Goal: Information Seeking & Learning: Learn about a topic

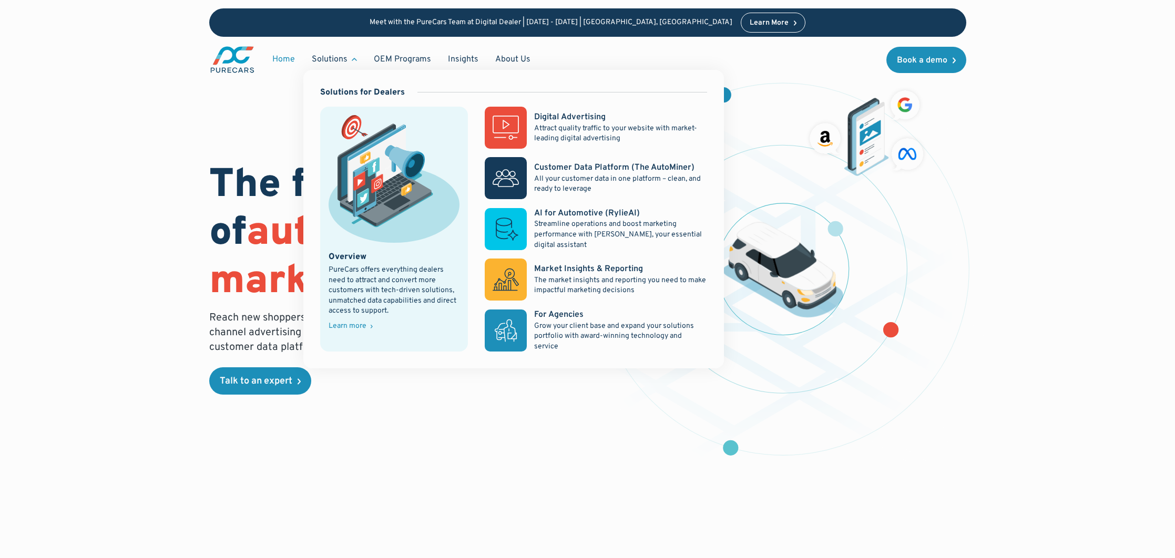
click at [336, 58] on div "Solutions" at bounding box center [330, 60] width 36 height 12
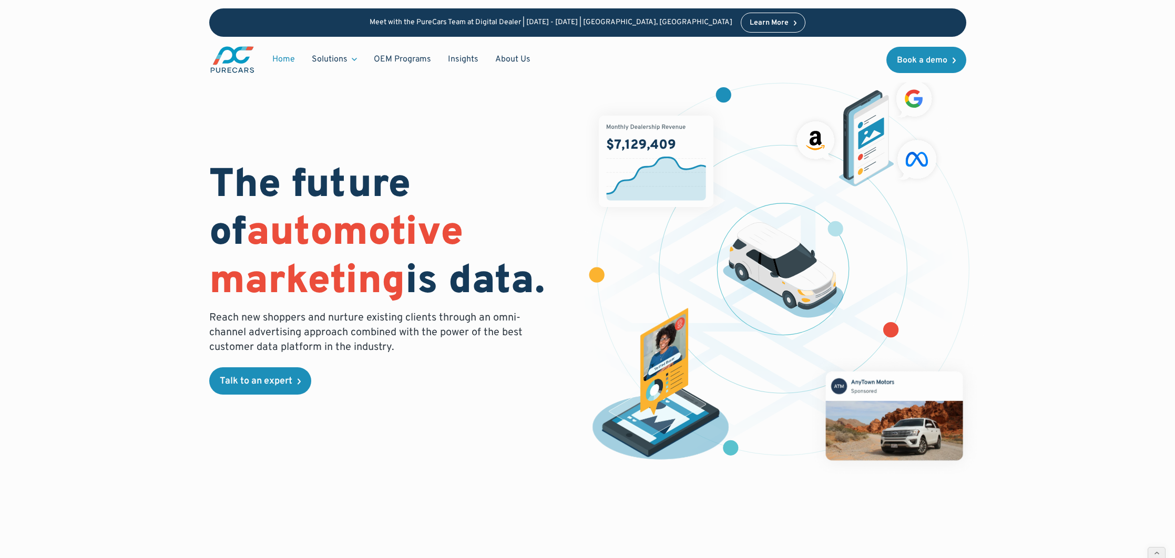
click at [336, 58] on div "Solutions" at bounding box center [330, 60] width 36 height 12
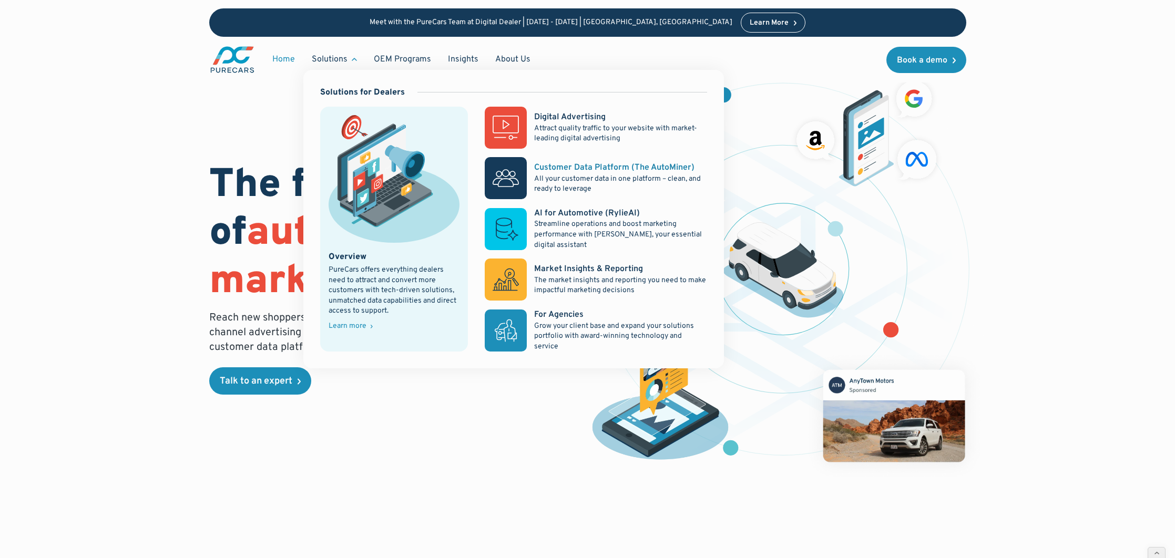
click at [540, 185] on p "All your customer data in one platform – clean, and ready to leverage" at bounding box center [620, 184] width 172 height 21
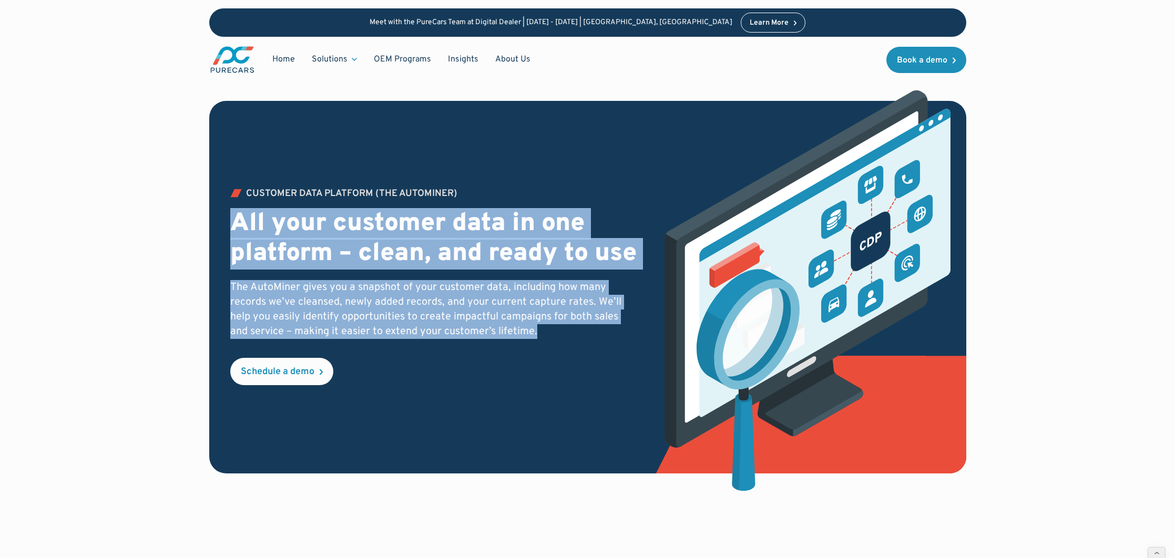
drag, startPoint x: 232, startPoint y: 205, endPoint x: 596, endPoint y: 349, distance: 391.5
click at [596, 349] on div "Customer Data PLATFORM (The Autominer) All your customer data in one platform –…" at bounding box center [433, 287] width 407 height 196
copy div "All your customer data in one platform – clean, and ready to use The AutoMiner …"
click at [436, 385] on div "Customer Data PLATFORM (The Autominer) All your customer data in one platform –…" at bounding box center [433, 287] width 407 height 196
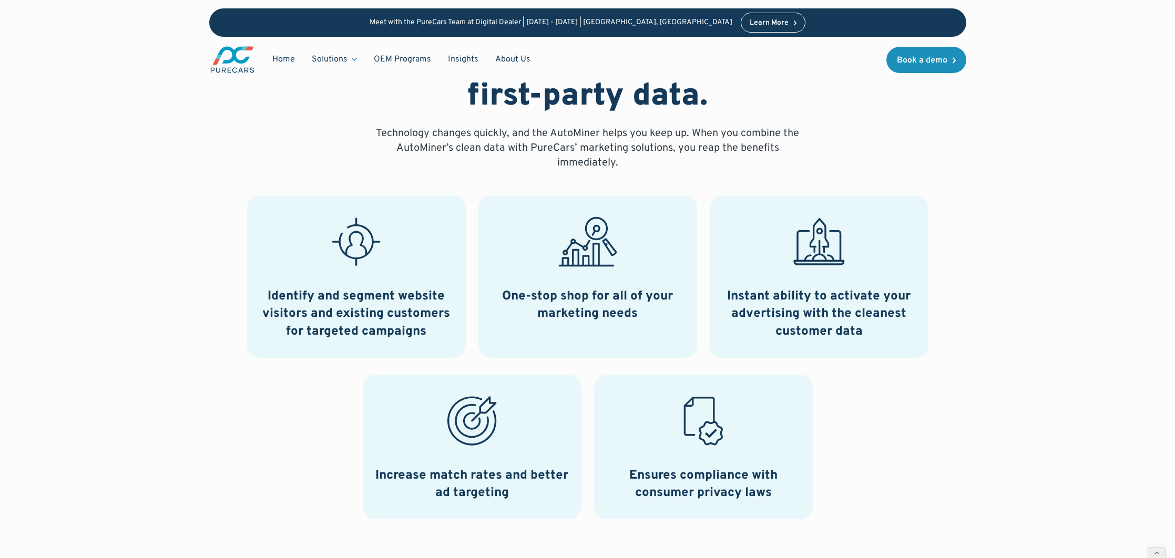
scroll to position [519, 0]
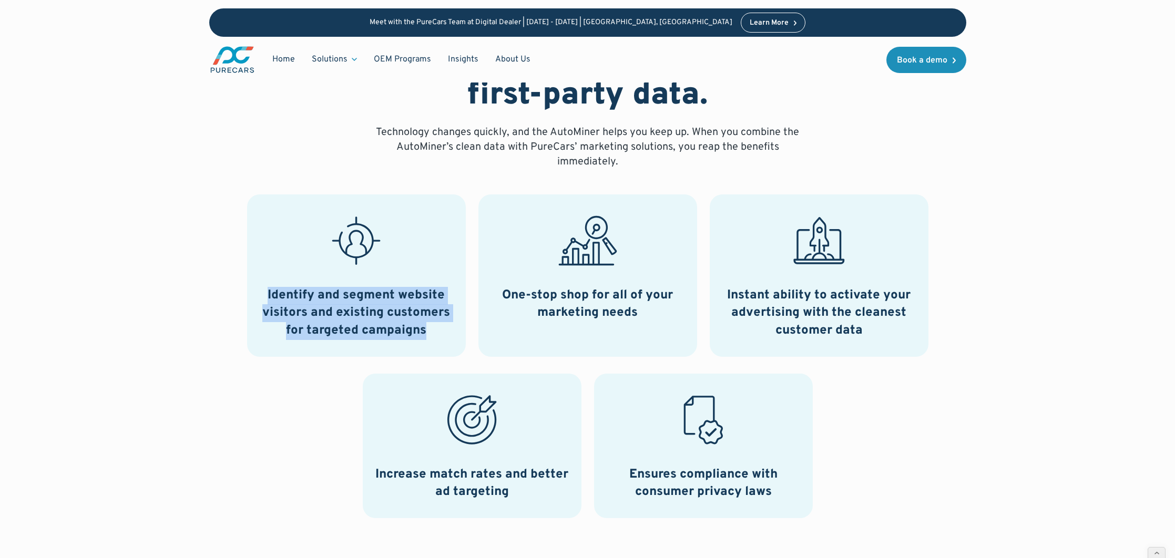
drag, startPoint x: 259, startPoint y: 289, endPoint x: 430, endPoint y: 332, distance: 176.4
click at [430, 332] on h3 "Identify and segment website visitors and existing customers for targeted campa…" at bounding box center [356, 313] width 193 height 53
copy h3 "Identify and segment website visitors and existing customers for targeted campa…"
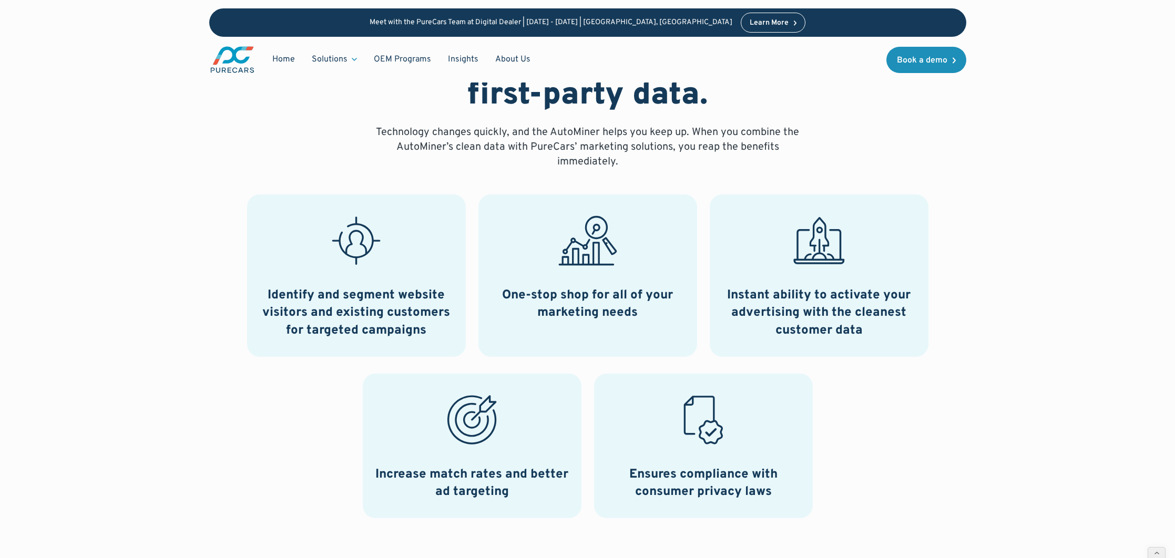
click at [501, 290] on h3 "One-stop shop for all of your marketing needs" at bounding box center [587, 304] width 193 height 35
drag, startPoint x: 499, startPoint y: 290, endPoint x: 676, endPoint y: 312, distance: 178.1
click at [679, 312] on h3 "One-stop shop for all of your marketing needs" at bounding box center [587, 304] width 193 height 35
drag, startPoint x: 866, startPoint y: 312, endPoint x: 753, endPoint y: 295, distance: 113.8
click at [866, 312] on h3 "Instant ability to activate your advertising with the cleanest customer data" at bounding box center [818, 313] width 193 height 53
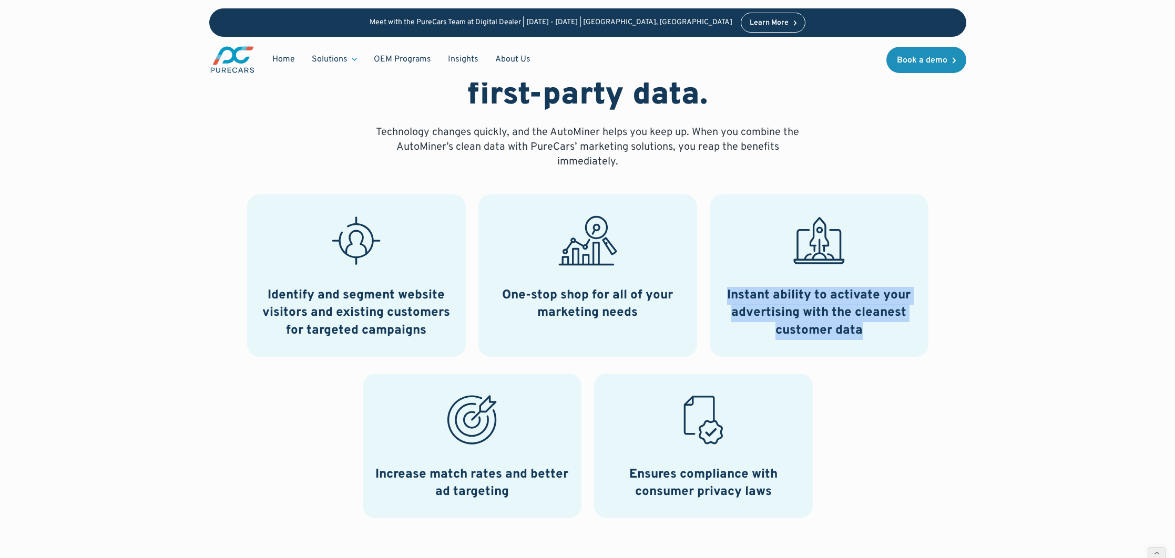
drag, startPoint x: 710, startPoint y: 291, endPoint x: 931, endPoint y: 336, distance: 225.4
click at [931, 336] on div "Identify and segment website visitors and existing customers for targeted campa…" at bounding box center [587, 357] width 757 height 324
copy h3 "Instant ability to activate your advertising with the cleanest customer data"
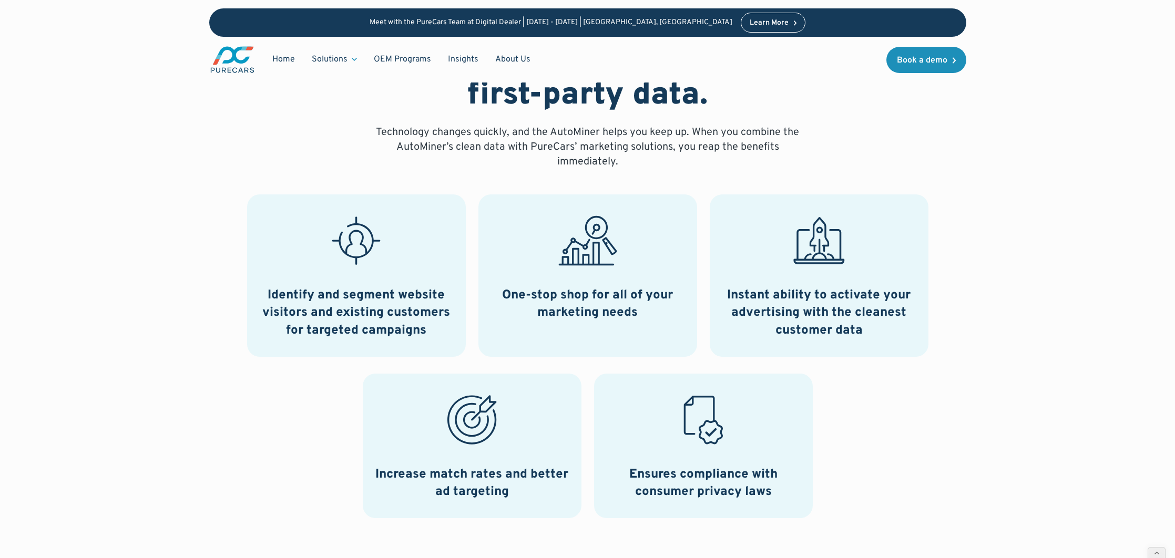
click at [375, 474] on h3 "Increase match rates and better ad targeting" at bounding box center [471, 483] width 193 height 35
drag, startPoint x: 374, startPoint y: 473, endPoint x: 519, endPoint y: 492, distance: 146.3
click at [527, 496] on h3 "Increase match rates and better ad targeting" at bounding box center [471, 483] width 193 height 35
copy h3 "Increase match rates and better ad targeting"
click at [669, 460] on div "Ensures compliance with consumer privacy laws" at bounding box center [703, 446] width 219 height 145
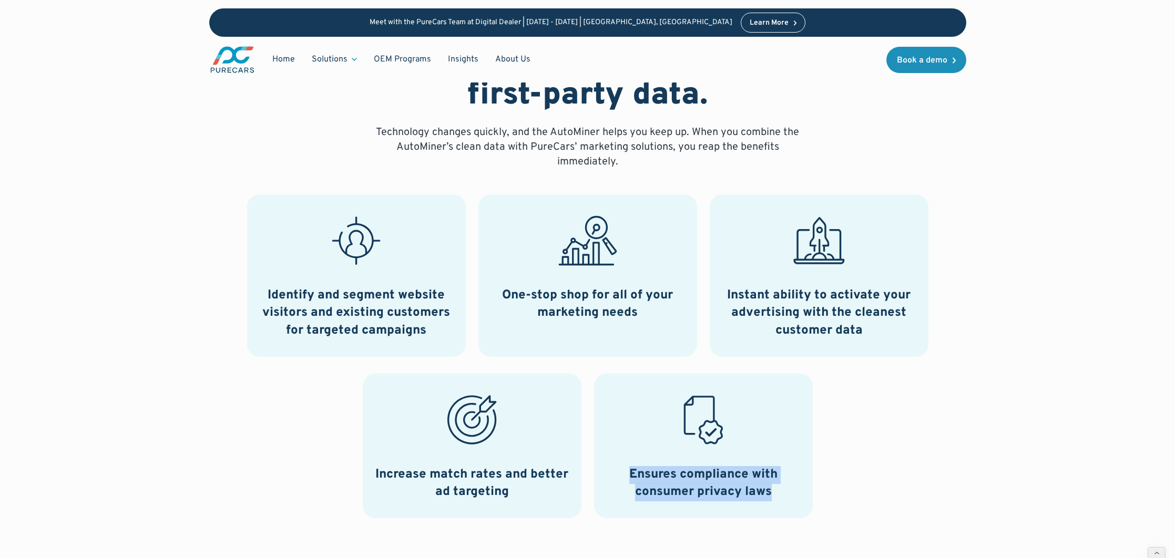
drag, startPoint x: 614, startPoint y: 467, endPoint x: 799, endPoint y: 488, distance: 186.3
click at [799, 488] on h3 "Ensures compliance with consumer privacy laws" at bounding box center [703, 483] width 193 height 35
copy h3 "Ensures compliance with consumer privacy laws"
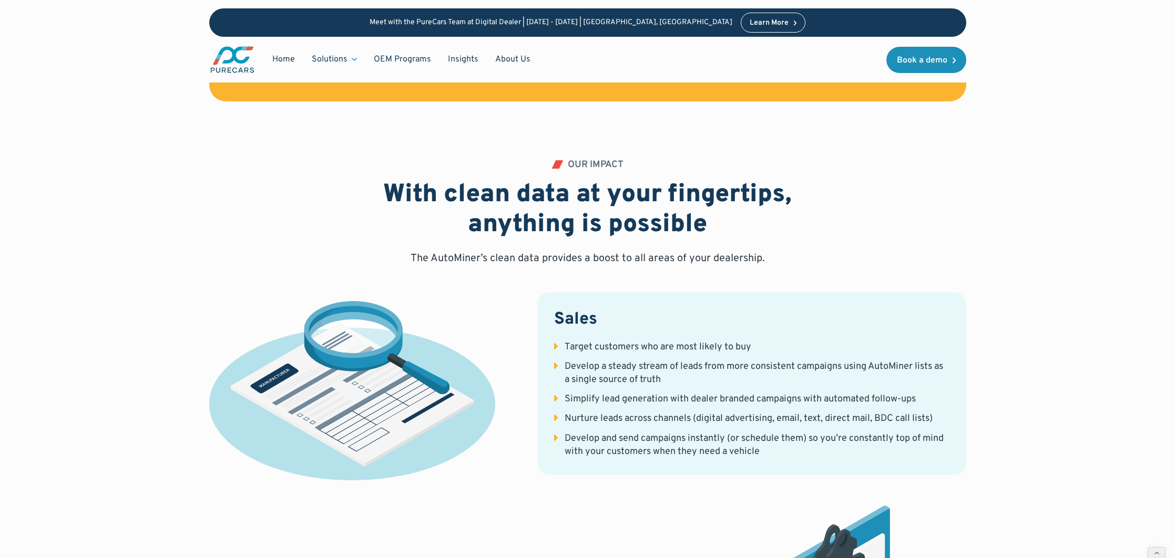
scroll to position [1791, 0]
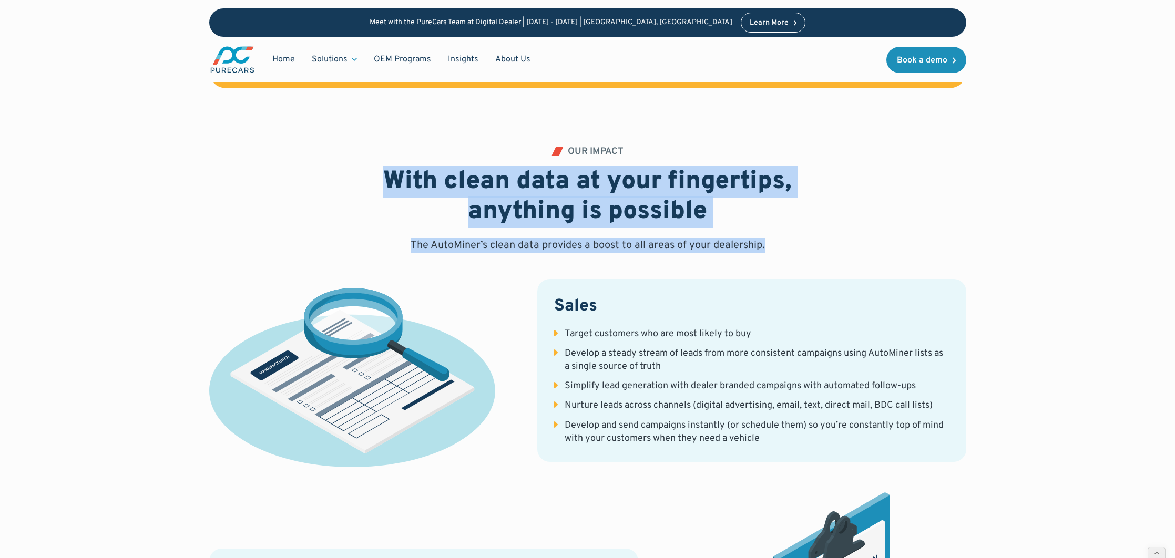
drag, startPoint x: 323, startPoint y: 171, endPoint x: 769, endPoint y: 249, distance: 452.7
copy div "With clean data at your fingertips, anything is possible The AutoMiner’s clean …"
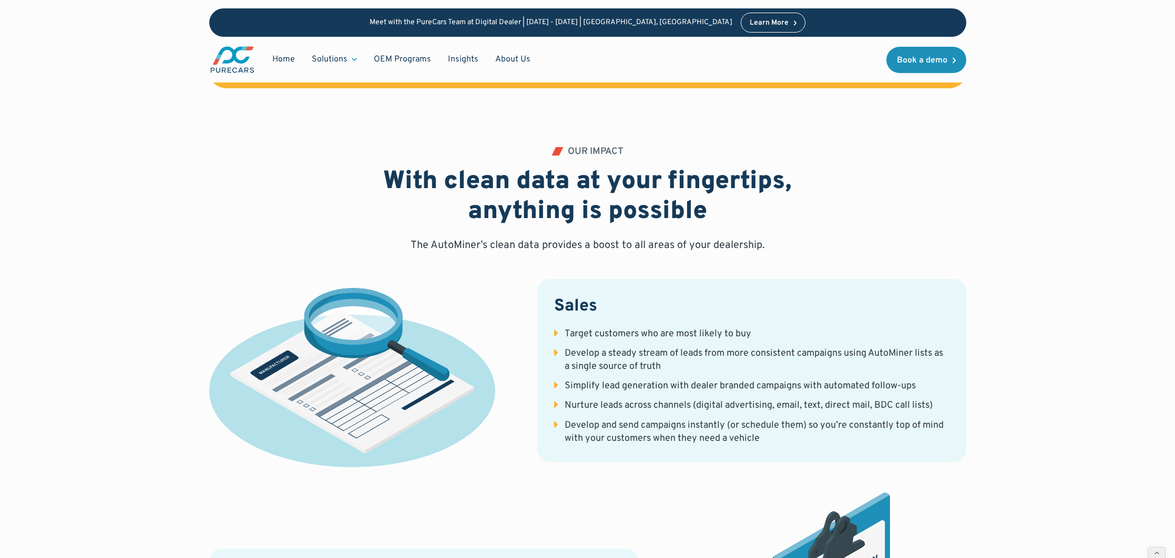
click at [562, 313] on h3 "Sales" at bounding box center [751, 307] width 395 height 22
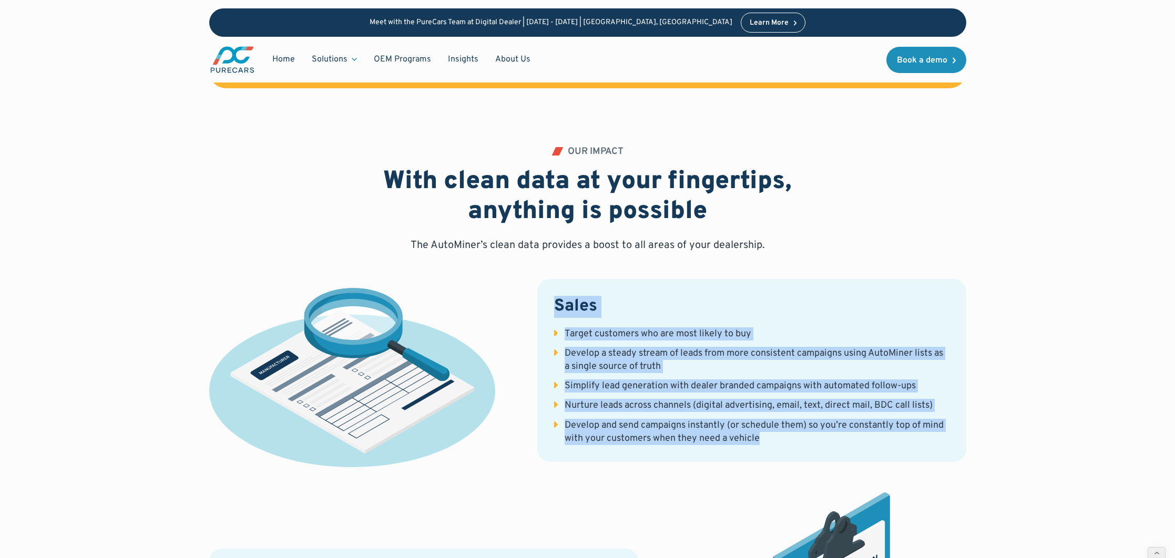
drag, startPoint x: 558, startPoint y: 298, endPoint x: 726, endPoint y: 415, distance: 204.6
click at [798, 431] on div "Sales Target customers who are most likely to buy Develop a steady stream of le…" at bounding box center [751, 370] width 429 height 183
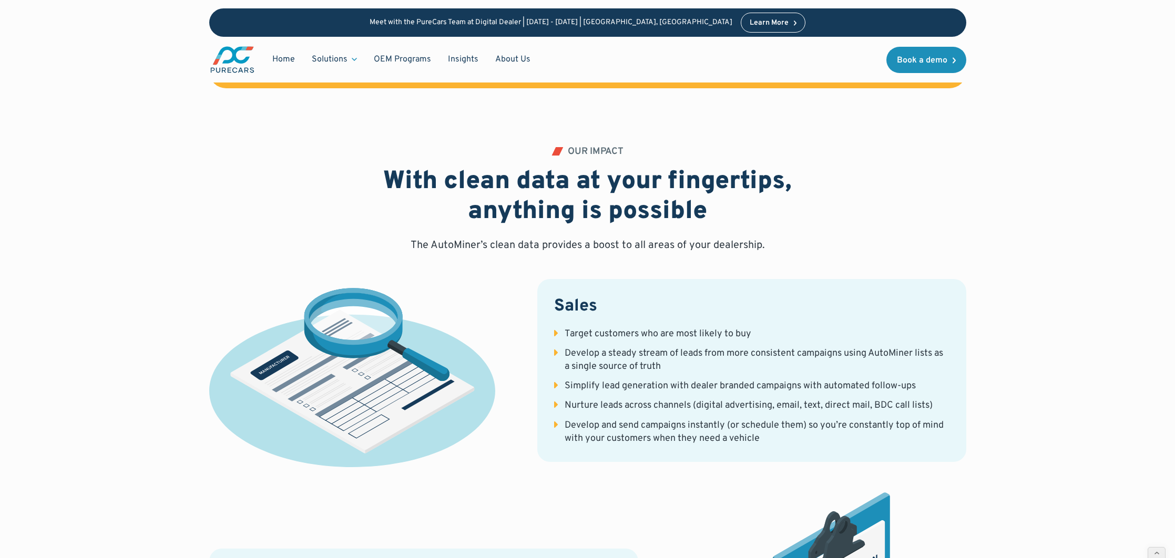
click at [746, 437] on div "Develop and send campaigns instantly (or schedule them) so you’re constantly to…" at bounding box center [757, 432] width 385 height 26
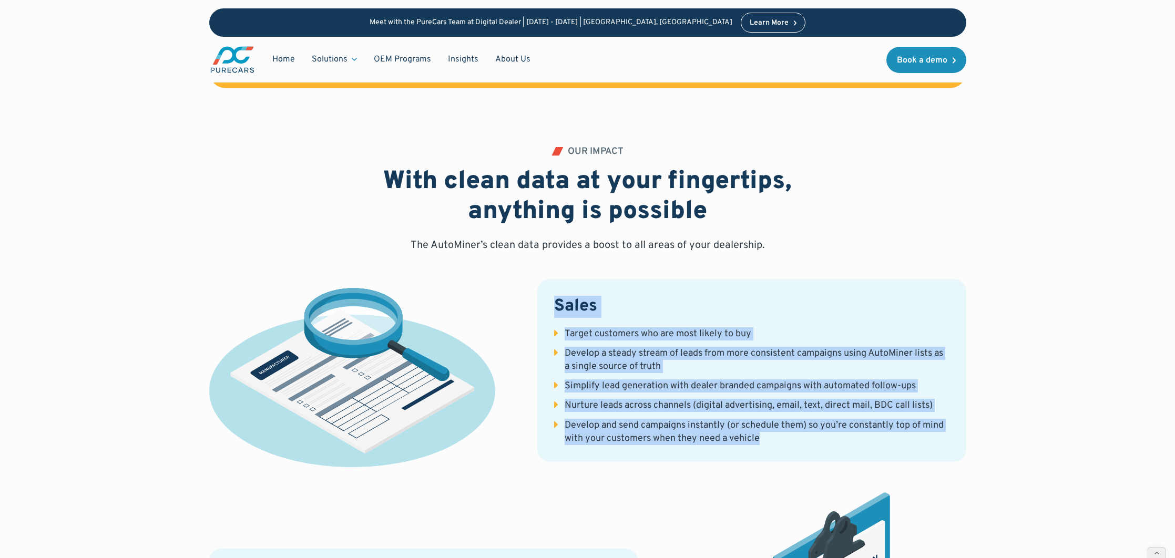
drag, startPoint x: 785, startPoint y: 434, endPoint x: 574, endPoint y: 311, distance: 244.4
click at [560, 305] on div "Sales Target customers who are most likely to buy Develop a steady stream of le…" at bounding box center [751, 370] width 429 height 183
click at [565, 299] on h3 "Sales" at bounding box center [751, 307] width 395 height 22
drag, startPoint x: 552, startPoint y: 301, endPoint x: 689, endPoint y: 422, distance: 182.9
click at [798, 436] on div "Sales Target customers who are most likely to buy Develop a steady stream of le…" at bounding box center [751, 370] width 429 height 183
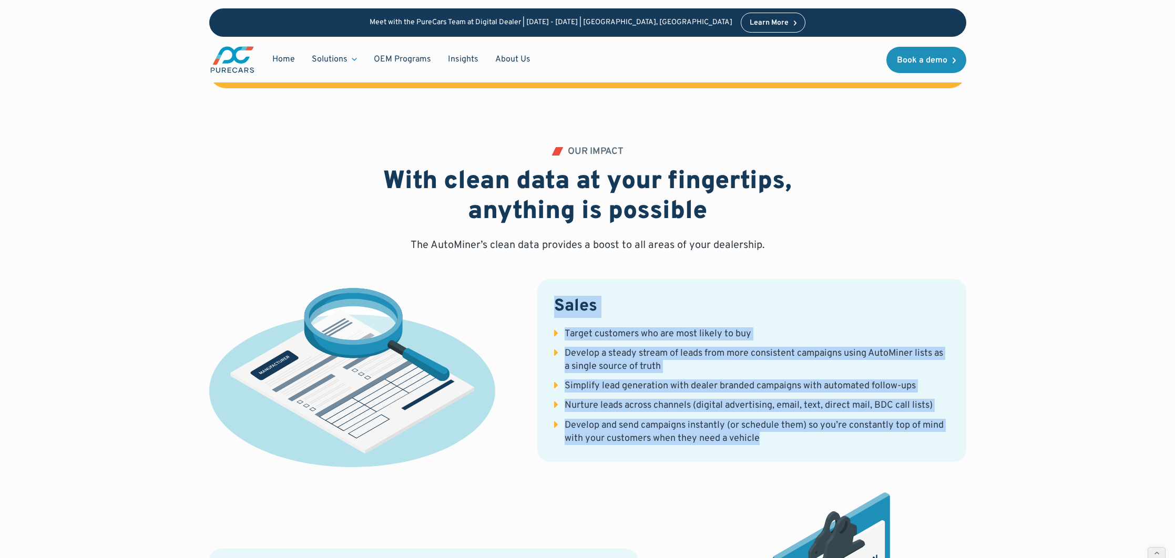
copy div "Sales Target customers who are most likely to buy Develop a steady stream of le…"
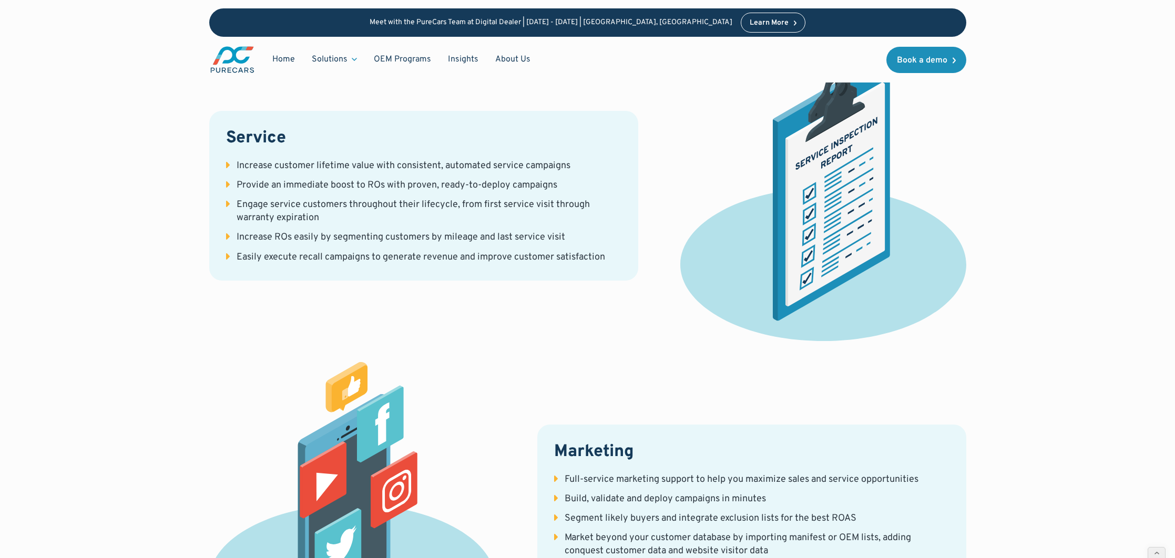
scroll to position [2230, 0]
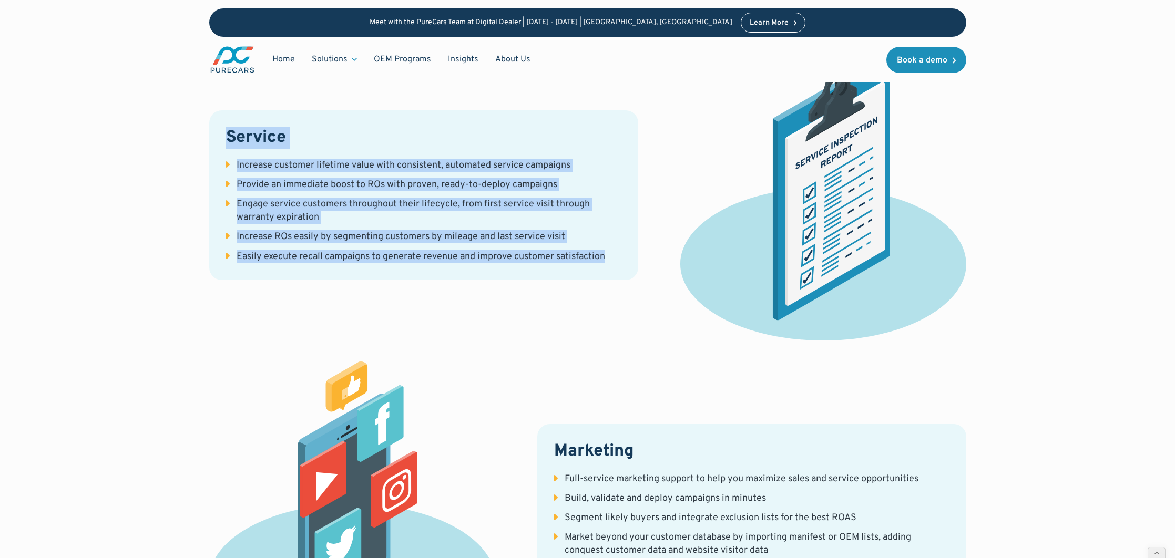
drag, startPoint x: 221, startPoint y: 130, endPoint x: 624, endPoint y: 269, distance: 426.7
click at [624, 269] on div "Service Increase customer lifetime value with consistent, automated service cam…" at bounding box center [423, 195] width 429 height 170
copy div "Service Increase customer lifetime value with consistent, automated service cam…"
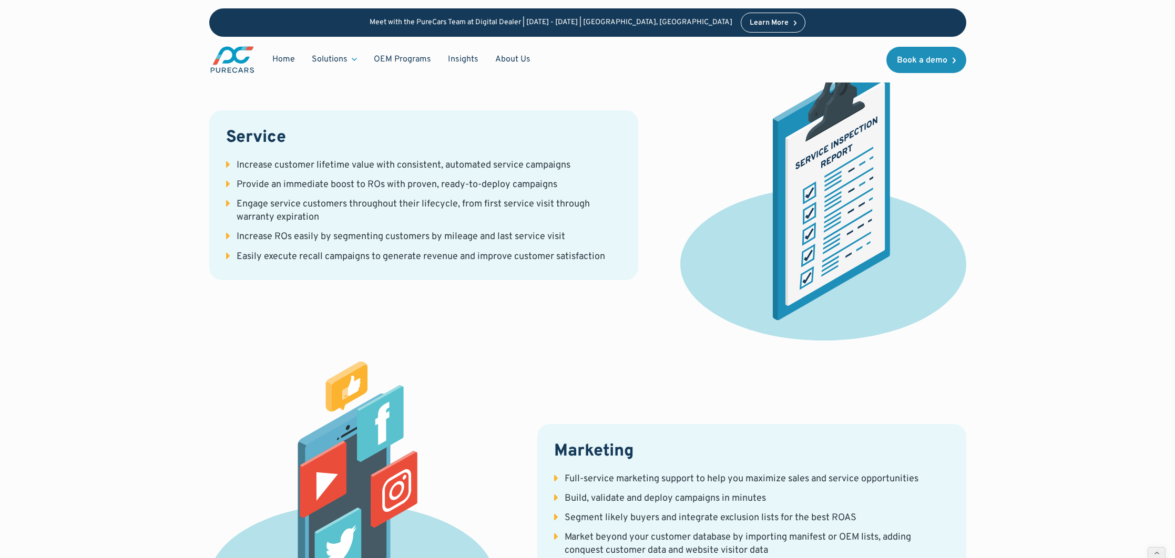
drag, startPoint x: 576, startPoint y: 448, endPoint x: 577, endPoint y: 465, distance: 16.3
click at [575, 448] on h3 "Marketing" at bounding box center [751, 452] width 395 height 22
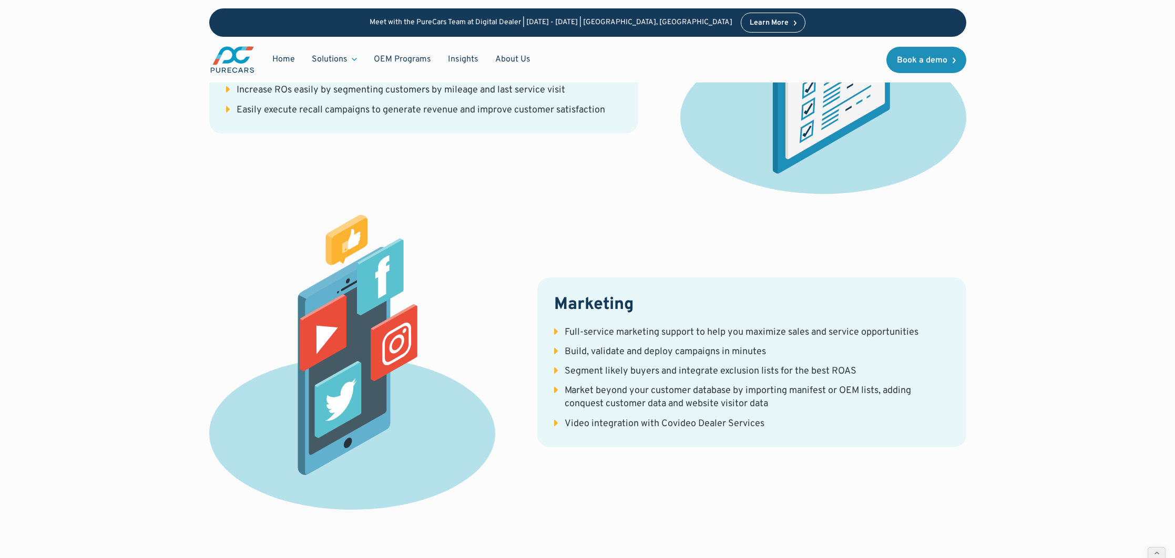
scroll to position [2422, 0]
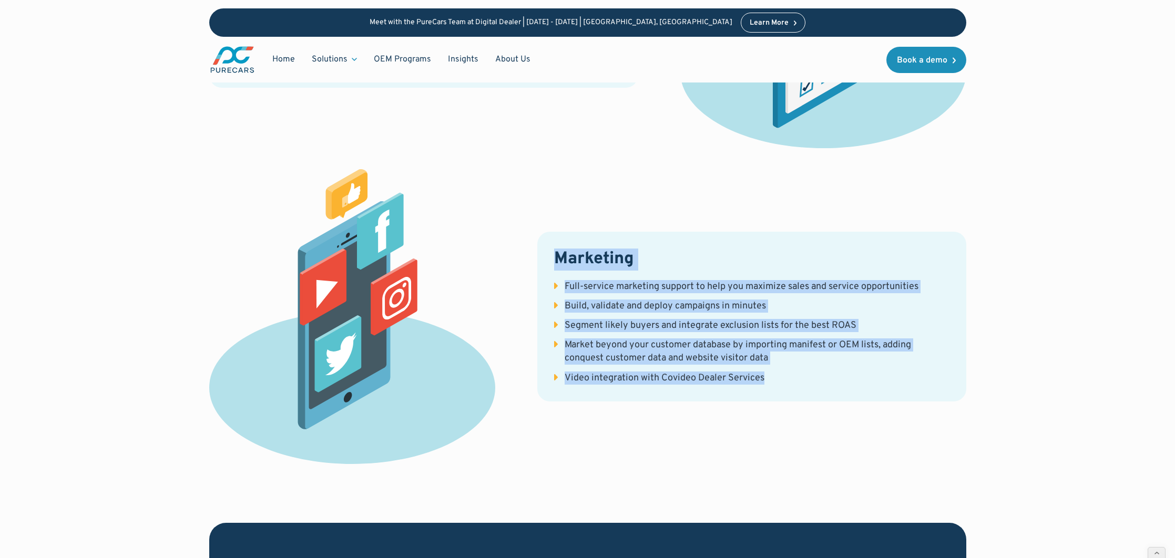
drag, startPoint x: 556, startPoint y: 257, endPoint x: 793, endPoint y: 389, distance: 270.7
click at [793, 389] on div "Marketing Full-service marketing support to help you maximize sales and service…" at bounding box center [751, 317] width 429 height 170
copy div "Marketing Full-service marketing support to help you maximize sales and service…"
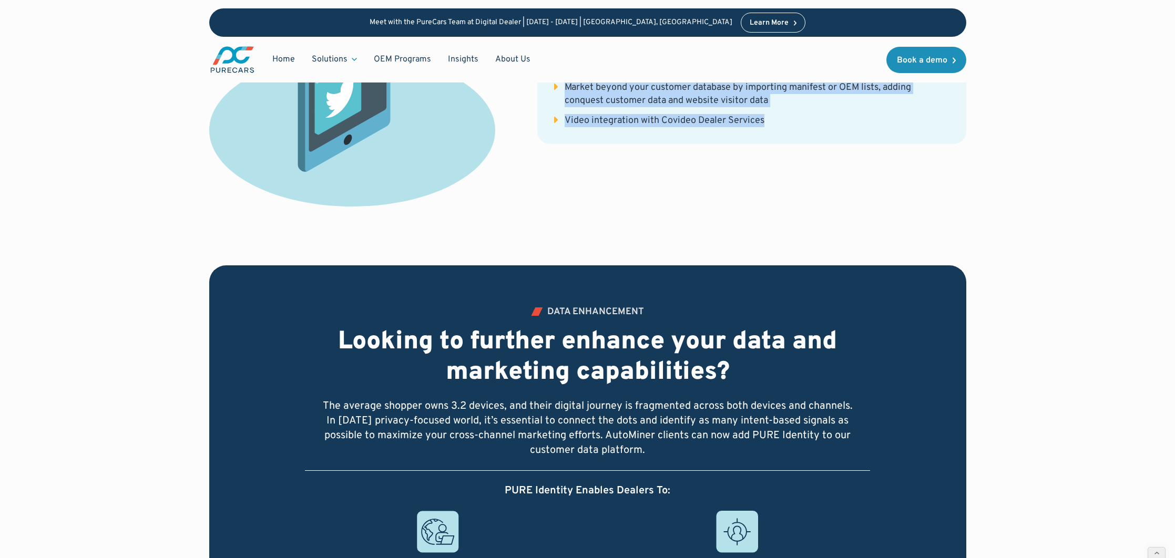
scroll to position [2541, 0]
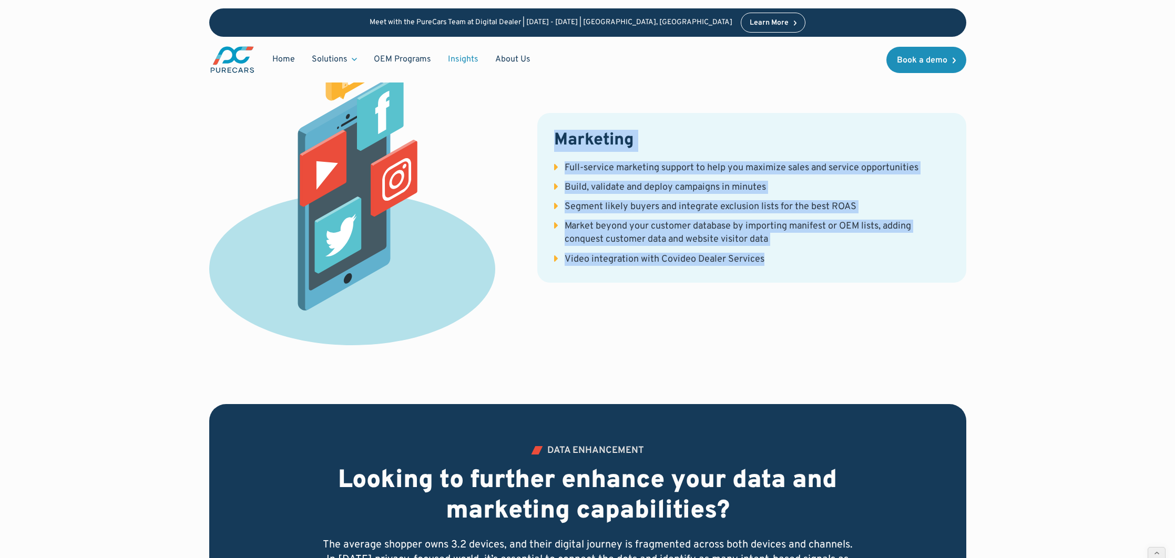
click at [462, 58] on link "Insights" at bounding box center [463, 59] width 47 height 20
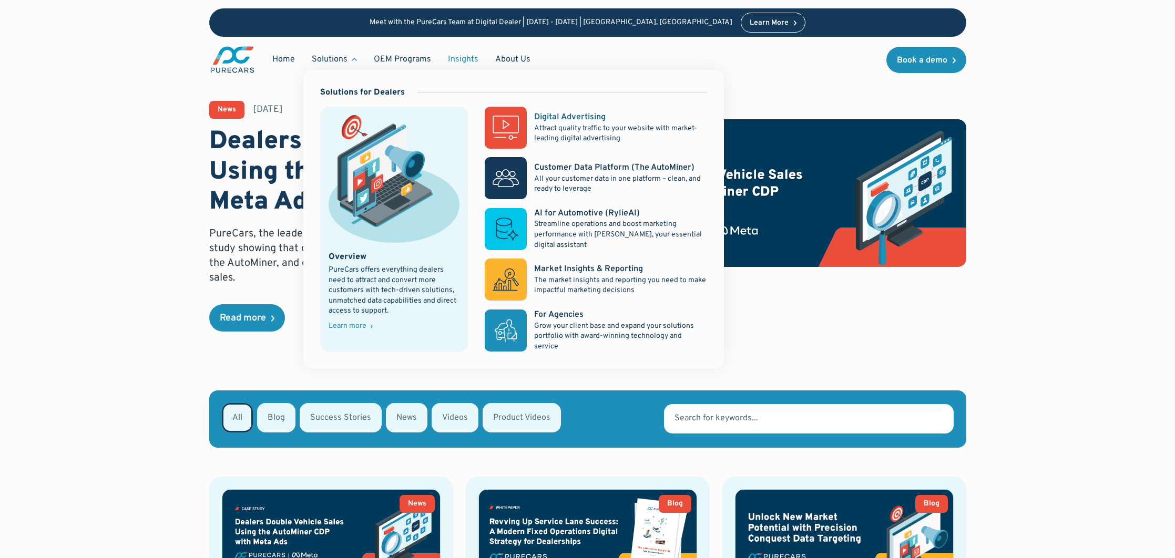
click at [519, 123] on rect at bounding box center [506, 128] width 42 height 42
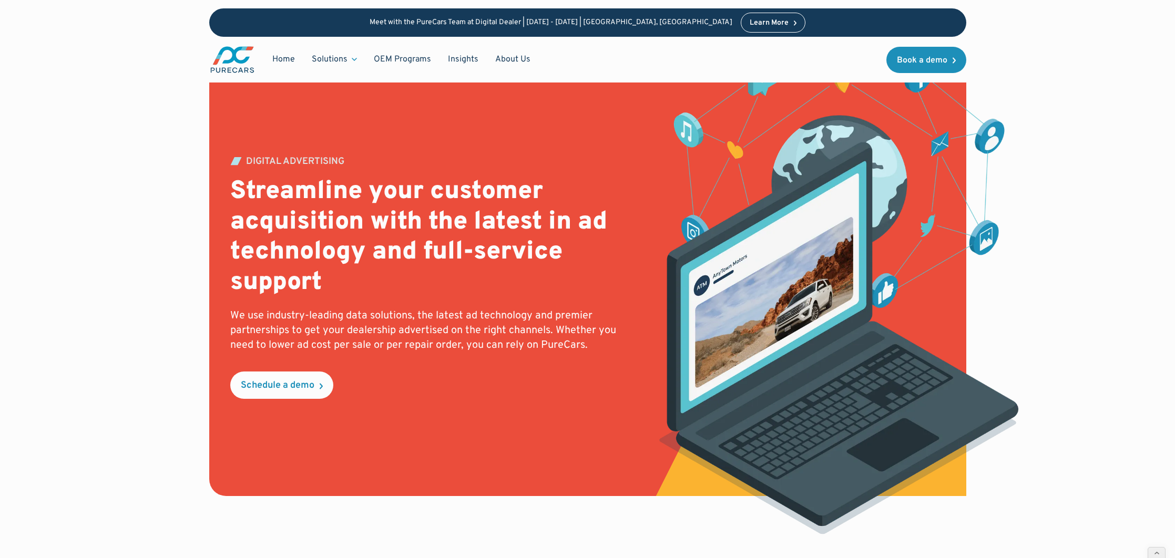
scroll to position [63, 0]
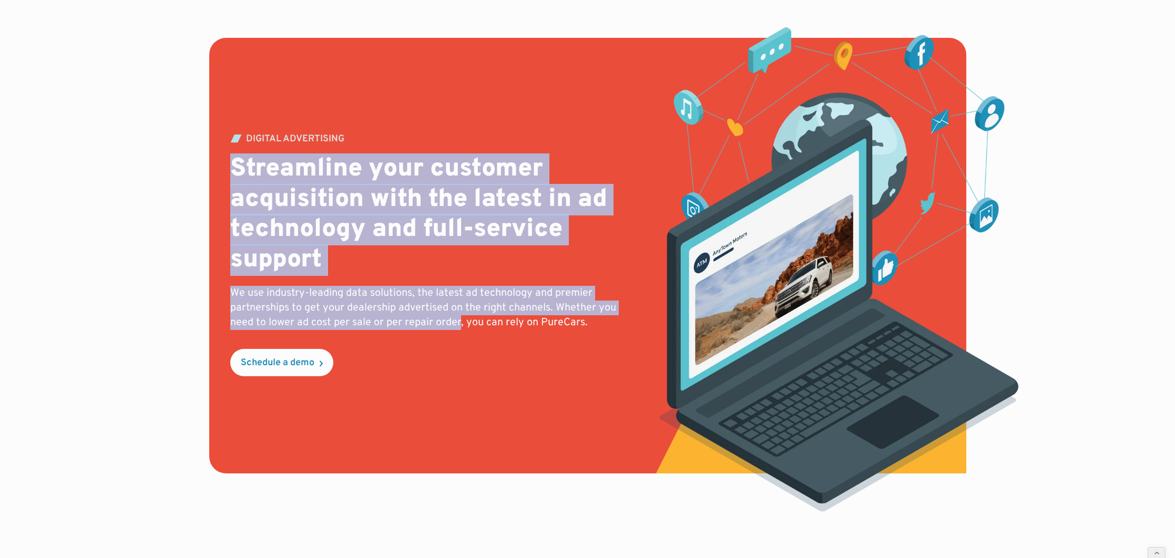
drag, startPoint x: 234, startPoint y: 161, endPoint x: 458, endPoint y: 318, distance: 273.3
click at [458, 319] on div "DIGITAL ADVERTISING Streamline your customer acquisition with the latest in ad …" at bounding box center [433, 256] width 407 height 242
copy div "Streamline your customer acquisition with the latest in ad technology and full-…"
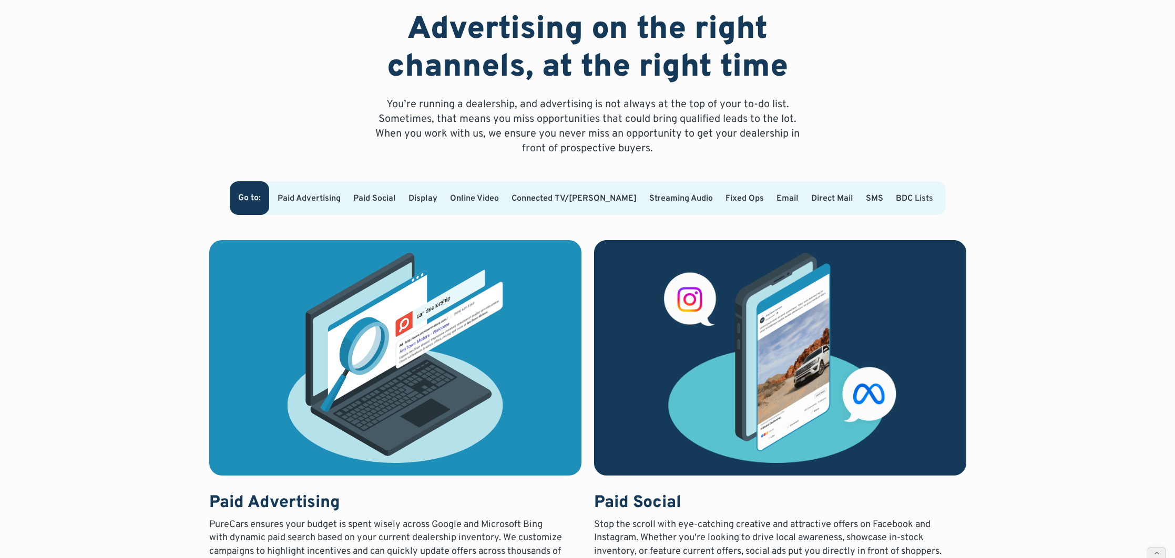
scroll to position [721, 0]
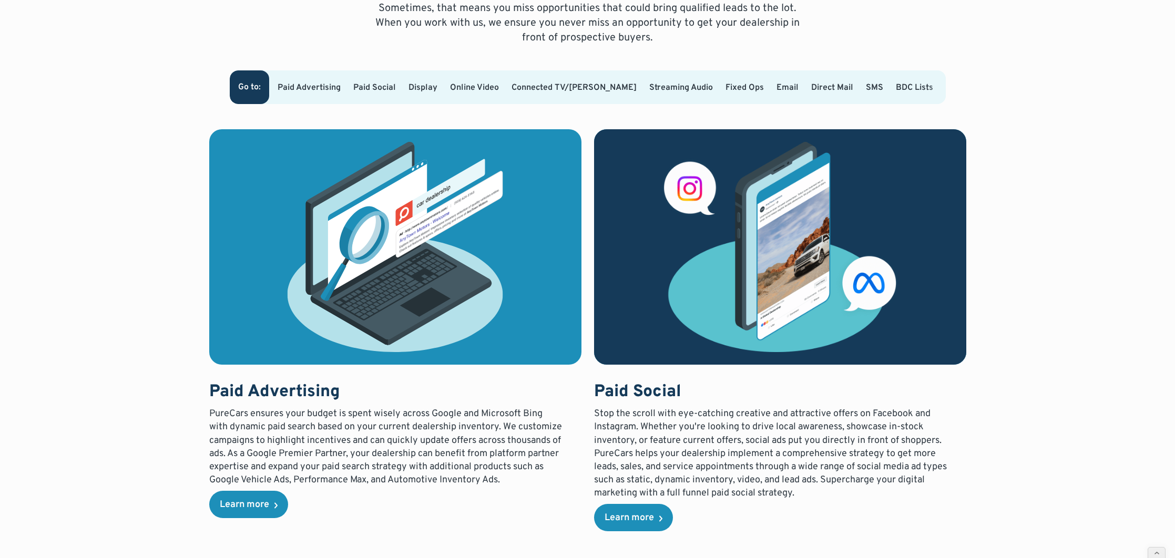
drag, startPoint x: 208, startPoint y: 389, endPoint x: 353, endPoint y: 396, distance: 145.9
copy h3 "Paid Advertising"
drag, startPoint x: 594, startPoint y: 389, endPoint x: 684, endPoint y: 390, distance: 90.4
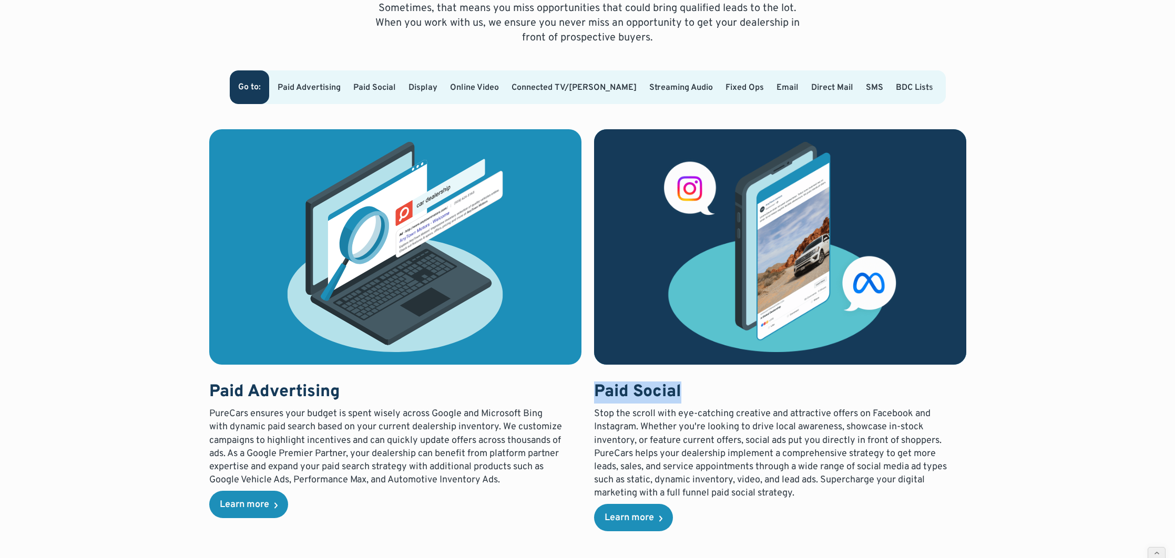
click at [684, 390] on h3 "Paid Social" at bounding box center [771, 393] width 354 height 22
copy h3 "Paid Social"
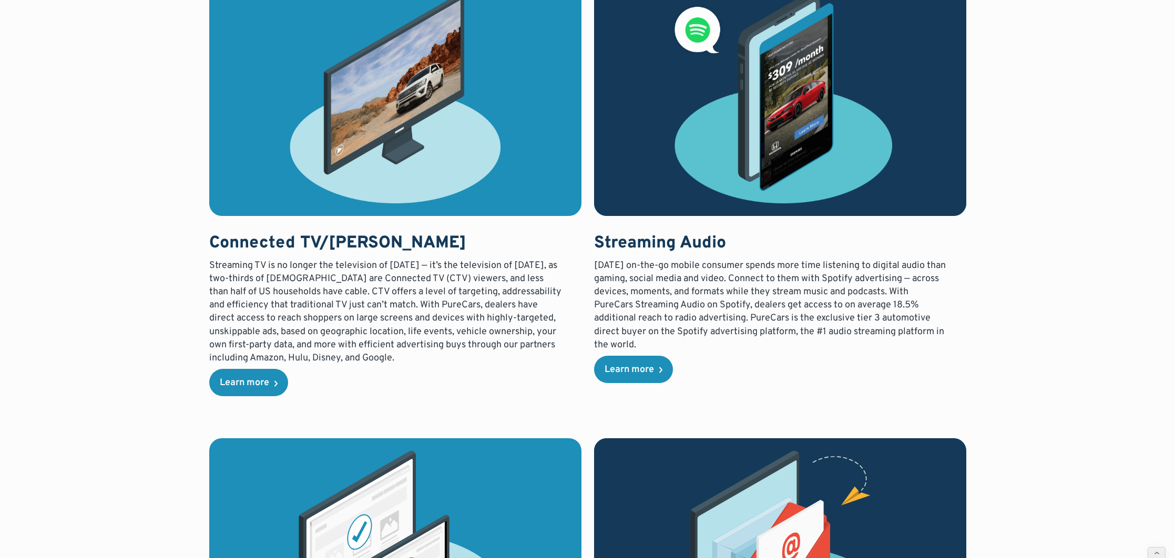
scroll to position [1728, 0]
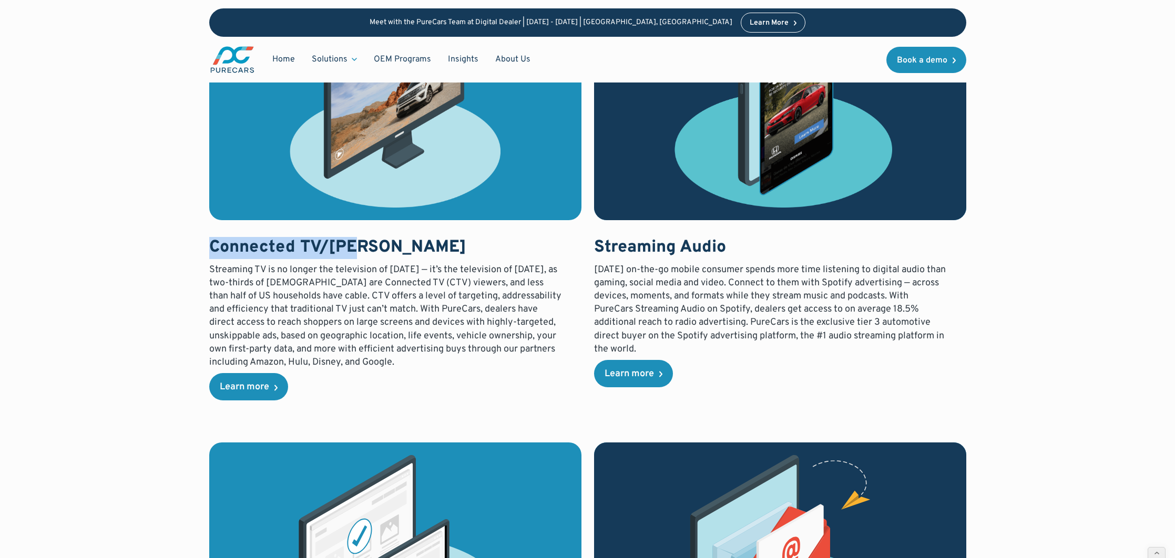
drag, startPoint x: 187, startPoint y: 248, endPoint x: 385, endPoint y: 245, distance: 198.2
click at [385, 245] on div "Advertising on the right channels, at the right time You’re running a dealershi…" at bounding box center [588, 304] width 1058 height 2822
copy h3 "Connected TV/OTT"
drag, startPoint x: 616, startPoint y: 247, endPoint x: 608, endPoint y: 246, distance: 8.5
click at [616, 246] on h3 "Streaming Audio" at bounding box center [771, 248] width 354 height 22
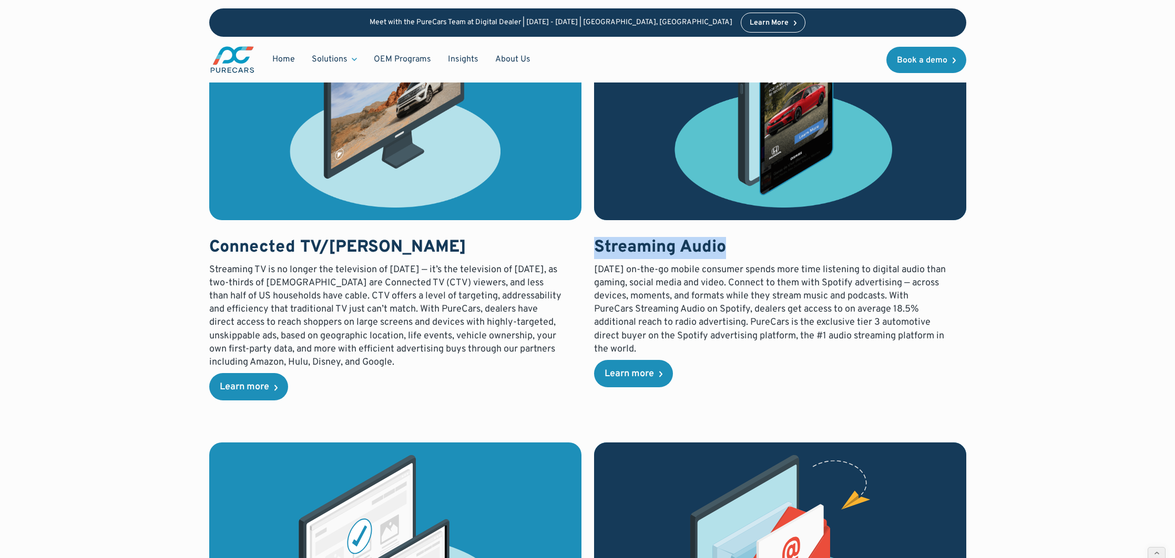
drag, startPoint x: 589, startPoint y: 246, endPoint x: 737, endPoint y: 244, distance: 148.3
click at [737, 244] on div "Paid Advertising PureCars ensures your budget is spent wisely across Google and…" at bounding box center [587, 389] width 757 height 2534
copy h3 "Streaming Audio"
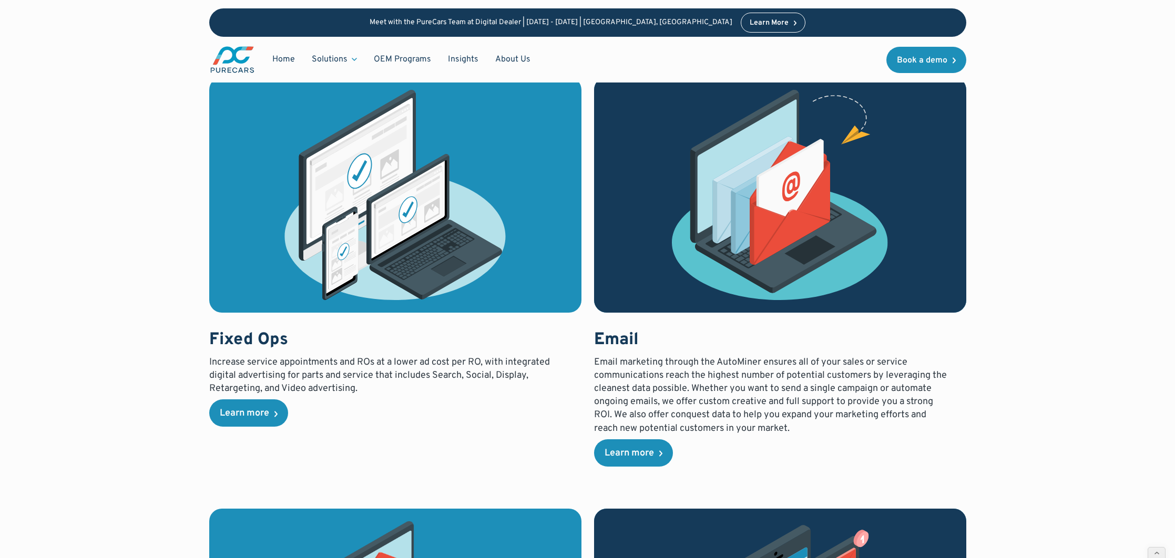
scroll to position [2097, 0]
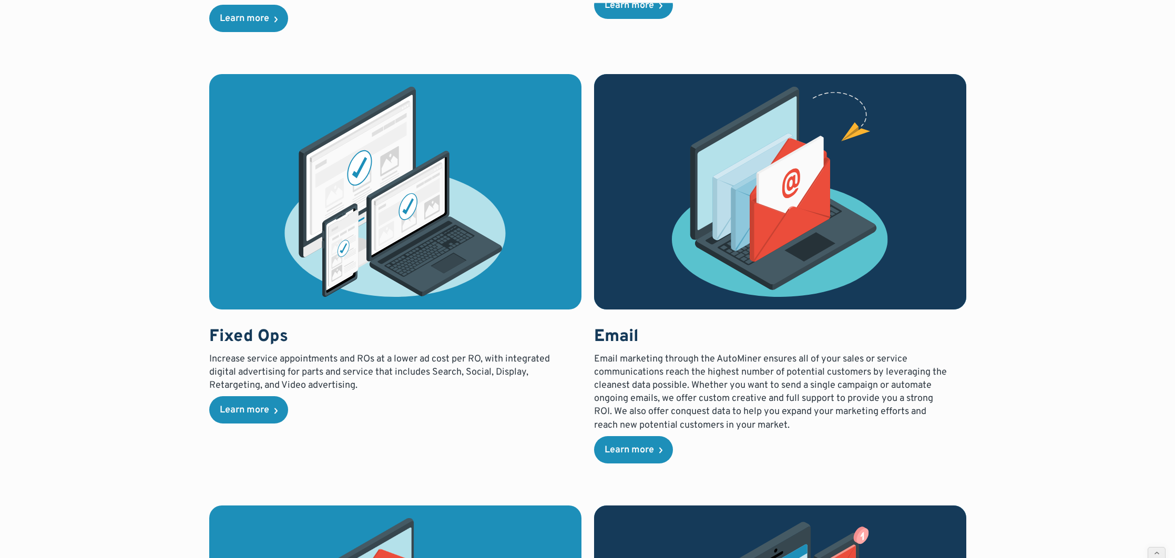
click at [263, 325] on div "Fixed Ops Increase service appointments and ROs at a lower ad cost per RO, with…" at bounding box center [395, 249] width 372 height 350
drag, startPoint x: 176, startPoint y: 342, endPoint x: 299, endPoint y: 337, distance: 123.7
copy h3 "Fixed Ops"
click at [604, 347] on h3 "Email" at bounding box center [771, 338] width 354 height 22
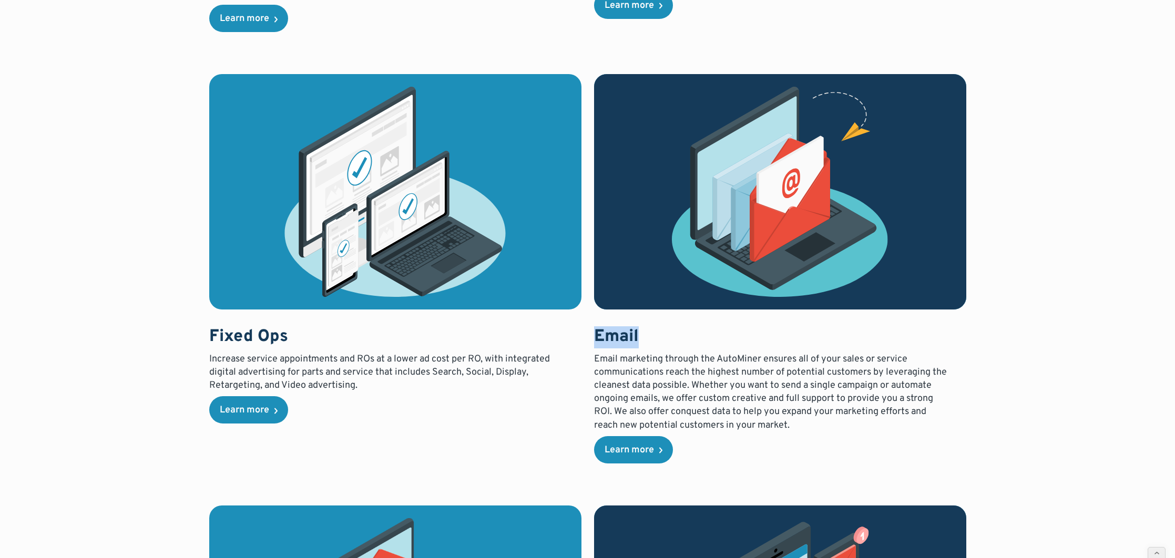
drag, startPoint x: 593, startPoint y: 328, endPoint x: 653, endPoint y: 331, distance: 60.5
click at [653, 331] on div "Paid Advertising PureCars ensures your budget is spent wisely across Google and…" at bounding box center [587, 20] width 757 height 2534
copy h3 "Email"
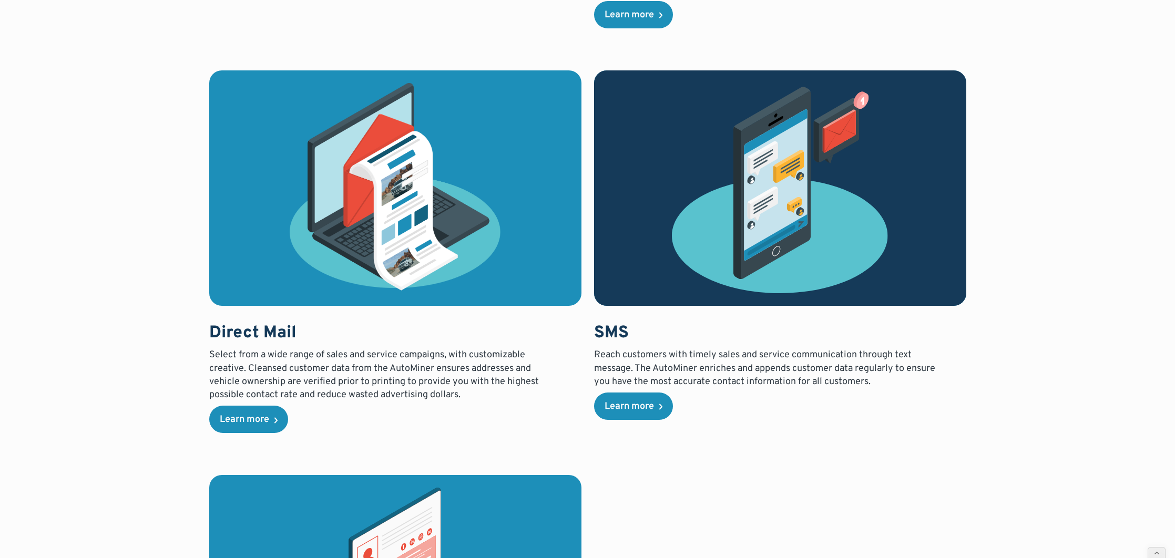
scroll to position [2593, 0]
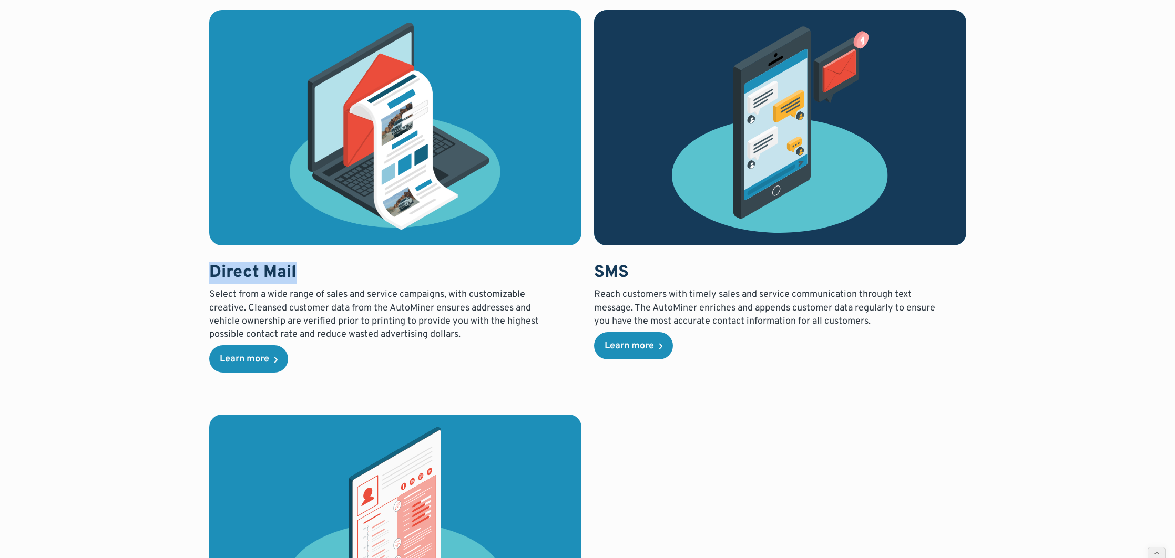
drag, startPoint x: 194, startPoint y: 270, endPoint x: 297, endPoint y: 270, distance: 102.5
copy h3 "Direct Mail"
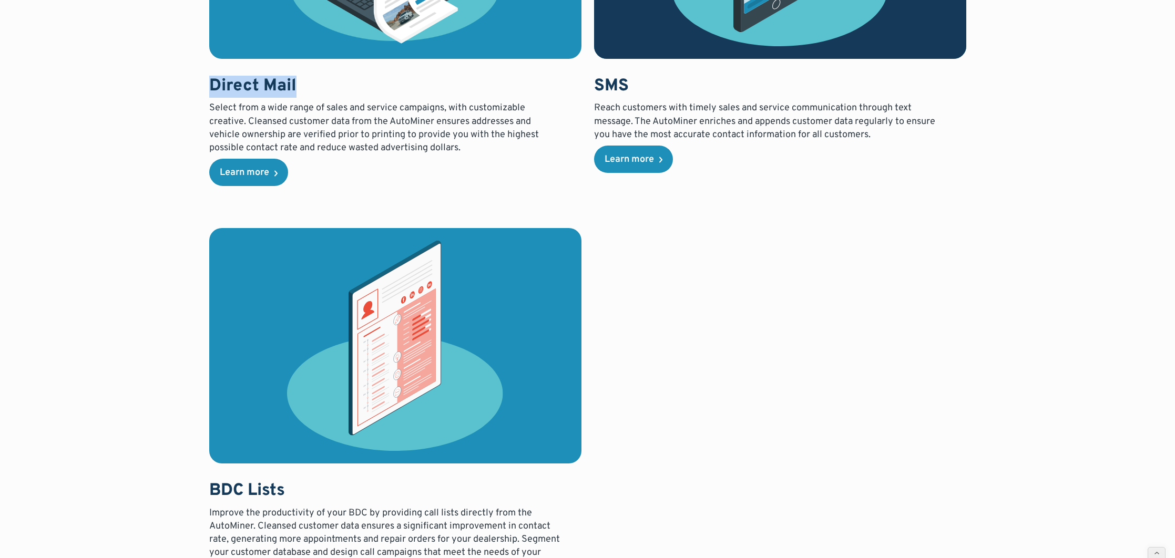
scroll to position [2779, 0]
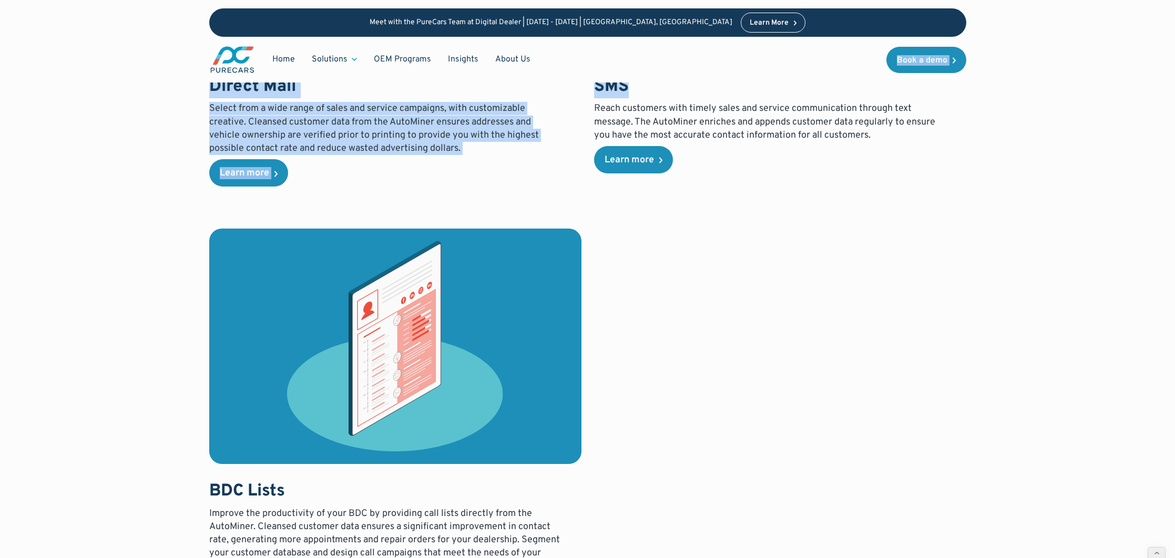
drag, startPoint x: 582, startPoint y: 81, endPoint x: 625, endPoint y: 86, distance: 44.0
click at [650, 93] on h3 "SMS" at bounding box center [771, 87] width 354 height 22
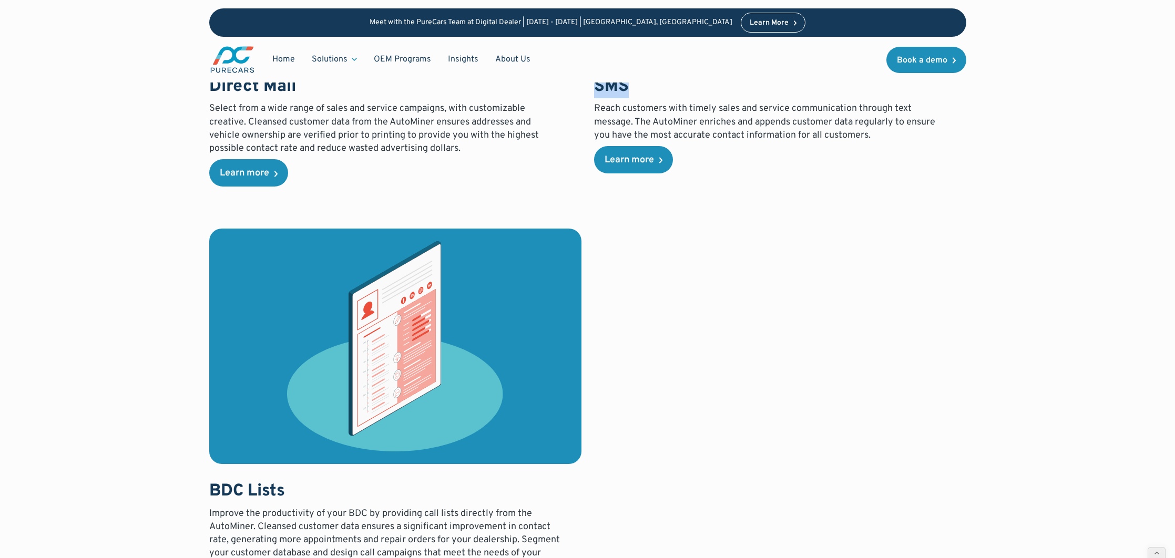
drag, startPoint x: 648, startPoint y: 93, endPoint x: 595, endPoint y: 91, distance: 52.6
click at [595, 91] on h3 "SMS" at bounding box center [771, 87] width 354 height 22
copy h3 "SMS"
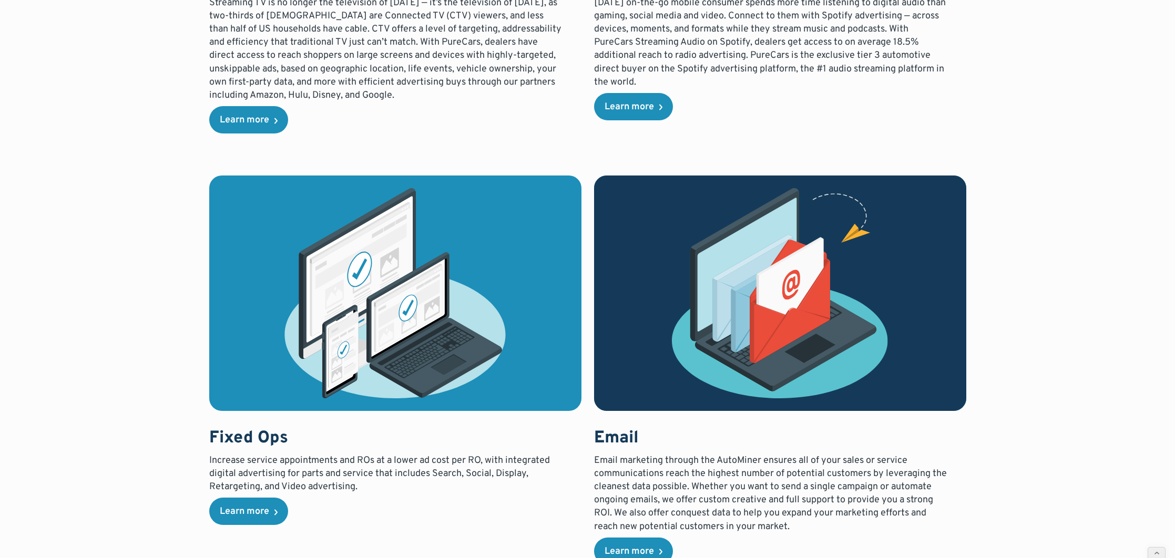
scroll to position [2141, 0]
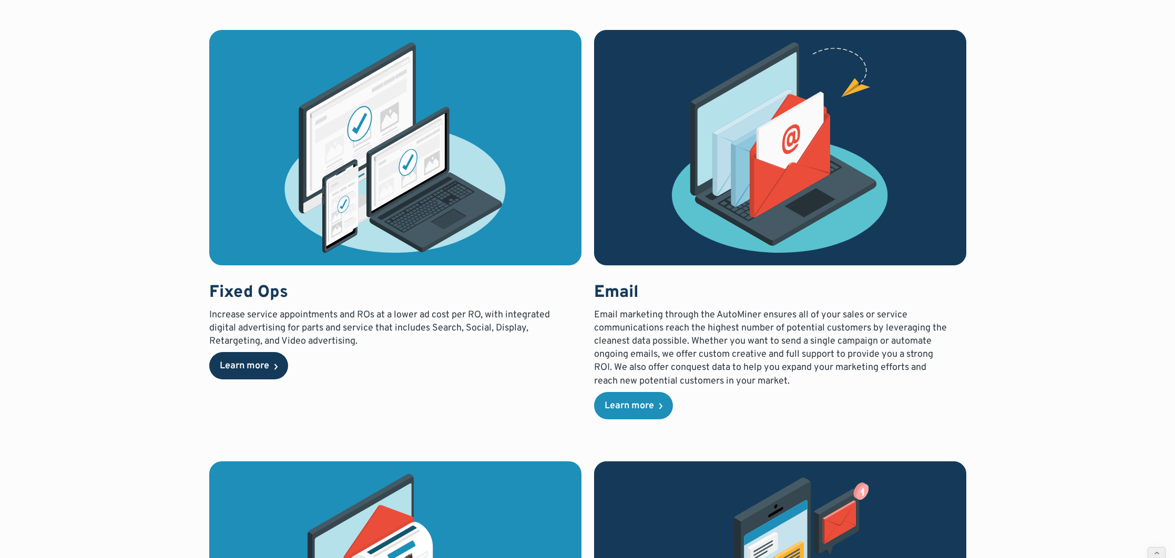
click at [261, 362] on div "Learn more" at bounding box center [244, 366] width 49 height 9
